Goal: Task Accomplishment & Management: Complete application form

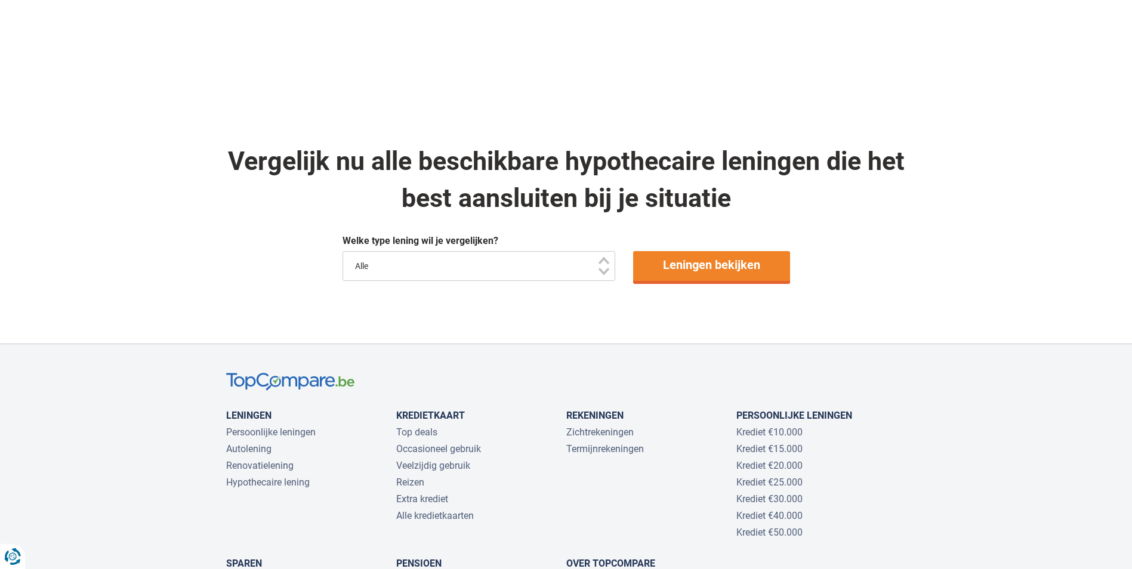
scroll to position [716, 0]
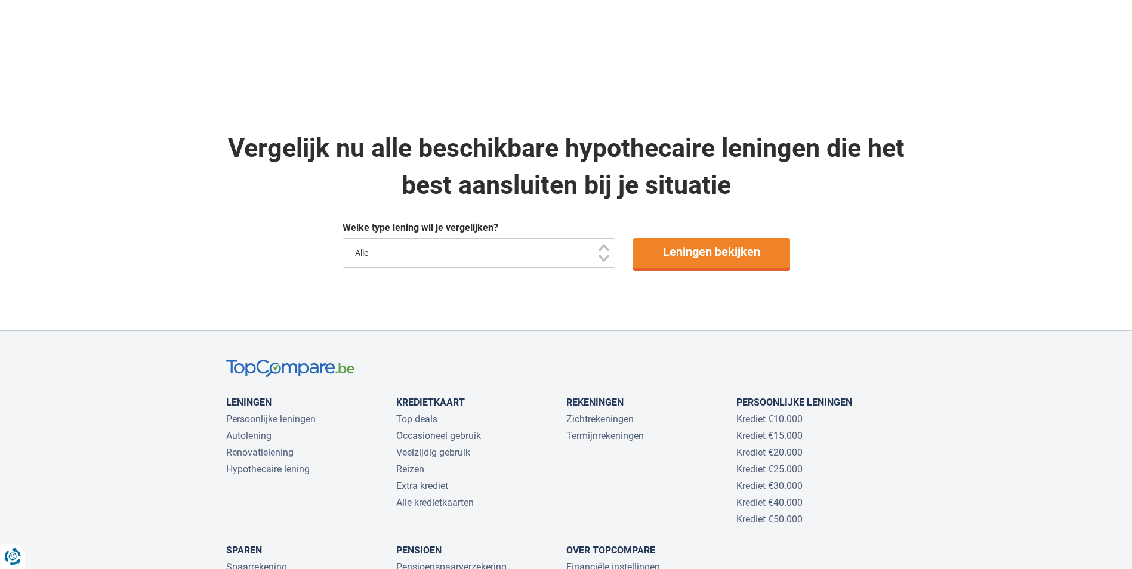
click at [600, 242] on select "Alle" at bounding box center [478, 253] width 273 height 30
click at [676, 238] on link "Leningen bekijken" at bounding box center [711, 253] width 157 height 30
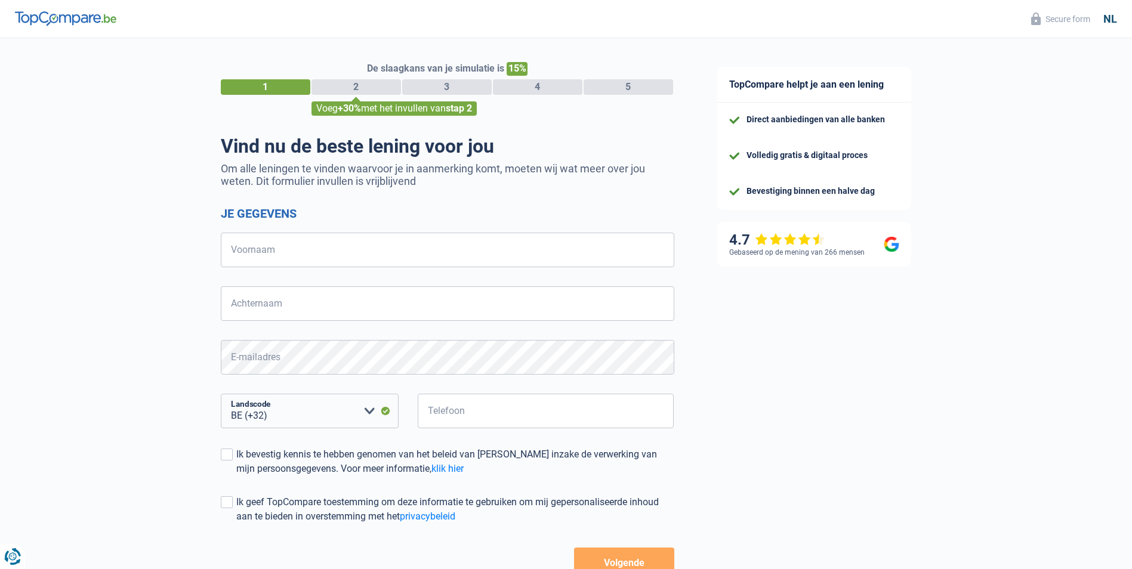
select select "32"
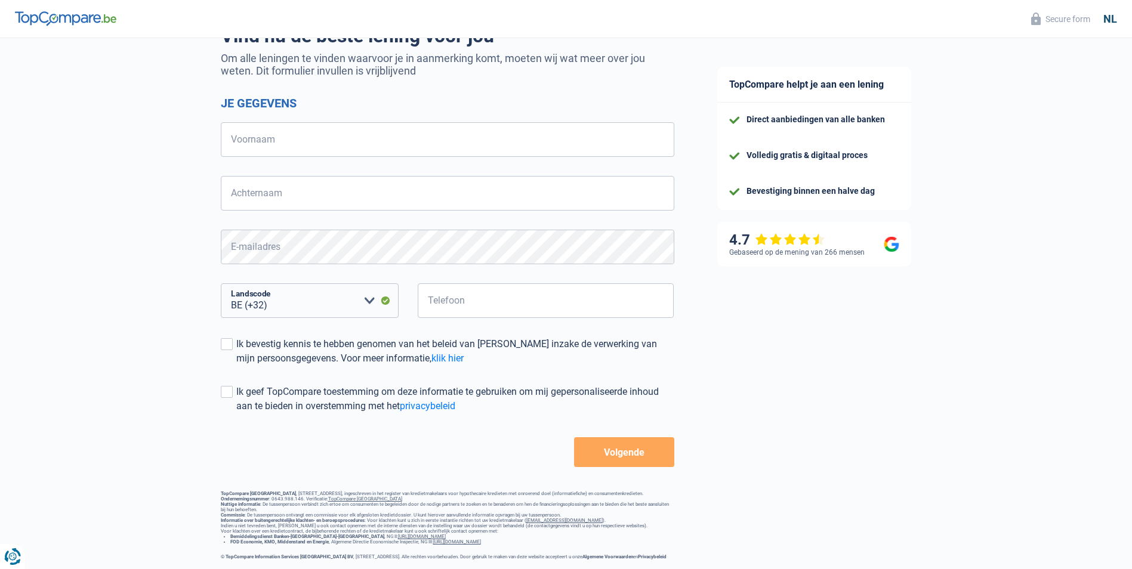
scroll to position [118, 0]
